Goal: Task Accomplishment & Management: Manage account settings

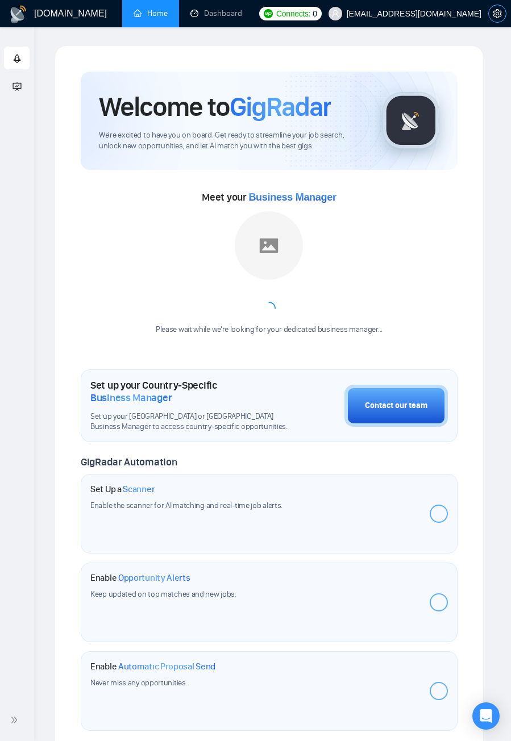
click at [500, 11] on icon "setting" at bounding box center [497, 13] width 9 height 9
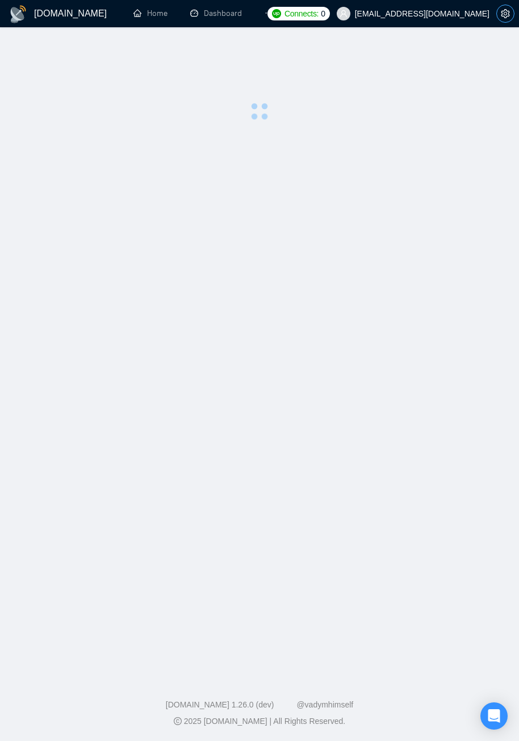
click at [504, 11] on icon "setting" at bounding box center [505, 13] width 9 height 9
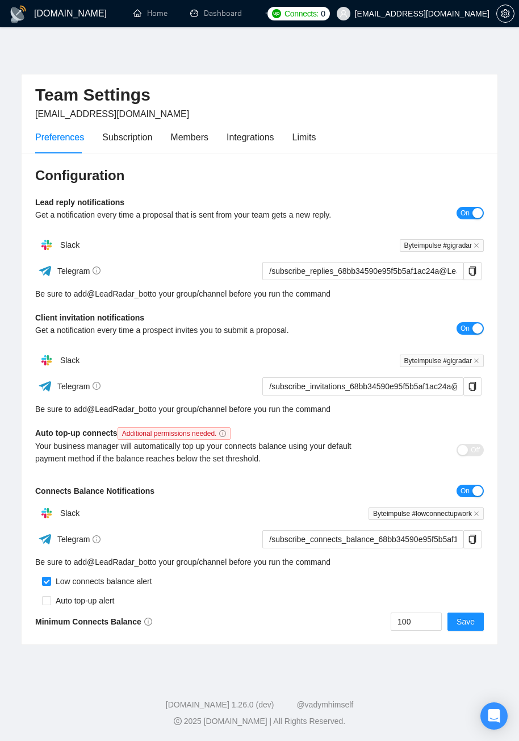
click at [443, 19] on span "irfanakram825@gmail.com" at bounding box center [413, 13] width 166 height 36
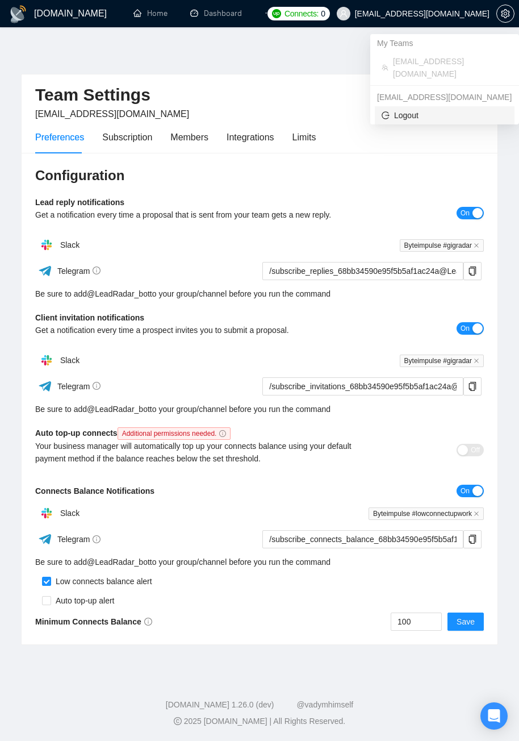
click at [412, 109] on span "Logout" at bounding box center [445, 115] width 126 height 12
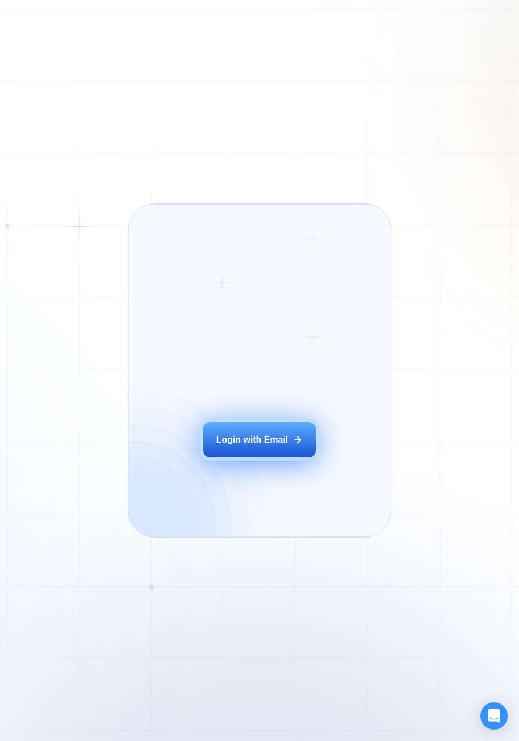
click at [240, 439] on div "Login with Email" at bounding box center [252, 439] width 72 height 12
